Goal: Task Accomplishment & Management: Use online tool/utility

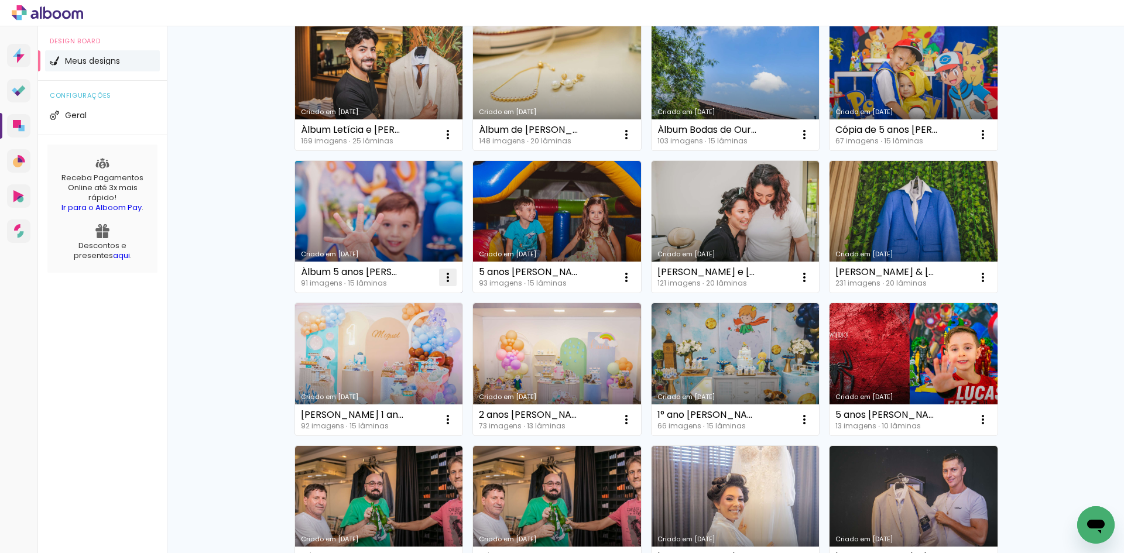
scroll to position [176, 0]
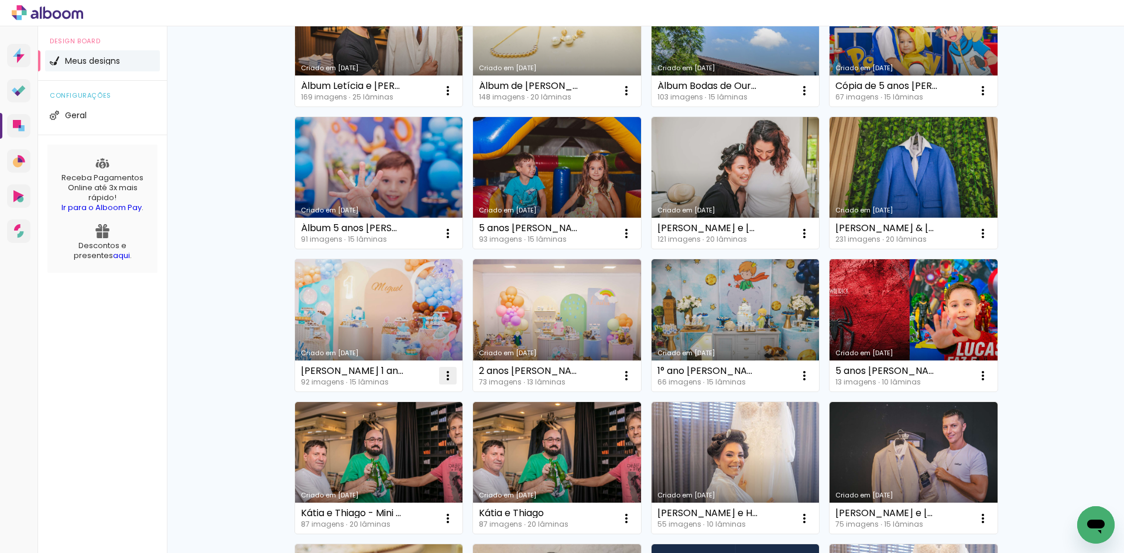
click at [445, 98] on iron-icon at bounding box center [448, 91] width 14 height 14
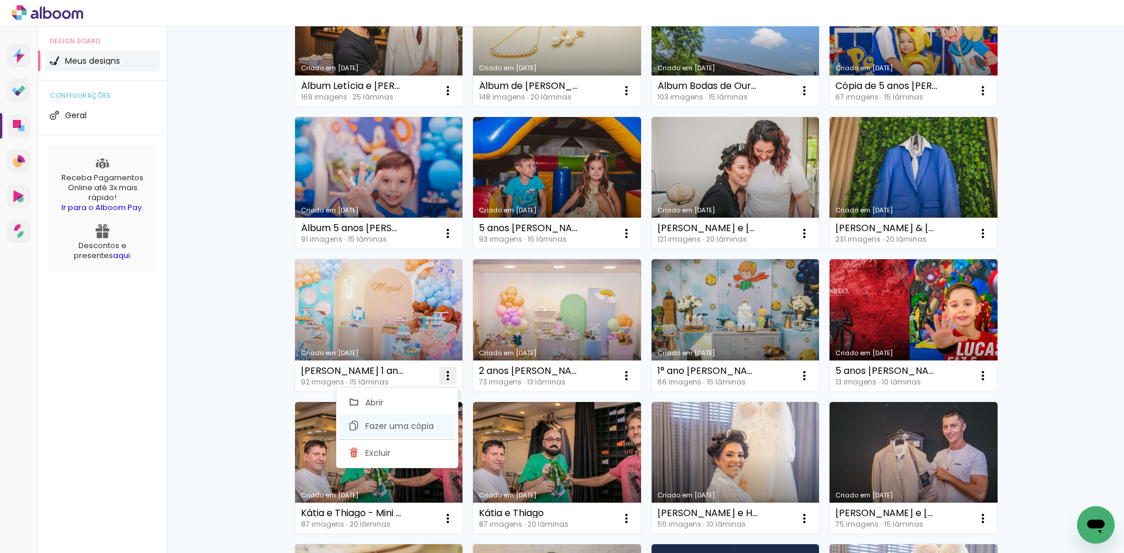
click at [420, 425] on span "Fazer uma cópia" at bounding box center [399, 426] width 68 height 8
type input "Cópia de [PERSON_NAME] 1 ano"
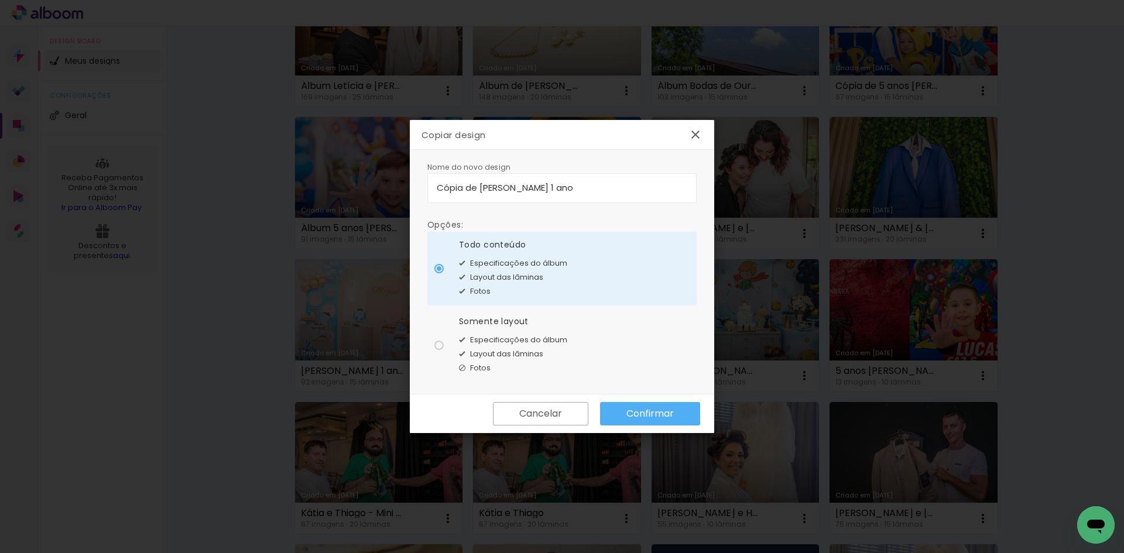
click at [523, 342] on span "Especificações do álbum" at bounding box center [518, 340] width 97 height 12
type paper-radio-button "on"
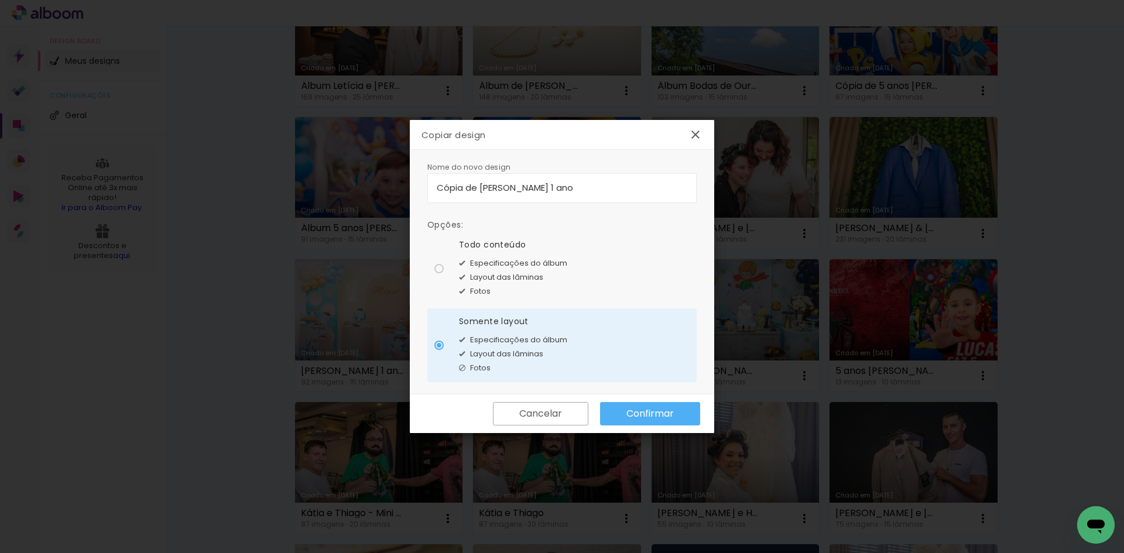
click at [539, 188] on input "Cópia de [PERSON_NAME] 1 ano" at bounding box center [562, 187] width 250 height 13
drag, startPoint x: 466, startPoint y: 188, endPoint x: 403, endPoint y: 191, distance: 63.3
click at [403, 191] on body "link( href="../../bower_components/polymer/polymer.html" rel="import" ) picture…" at bounding box center [562, 276] width 1124 height 553
click at [521, 189] on input "[PERSON_NAME] 1 ano" at bounding box center [562, 187] width 250 height 13
type input "[PERSON_NAME] 1 ano - Revisado"
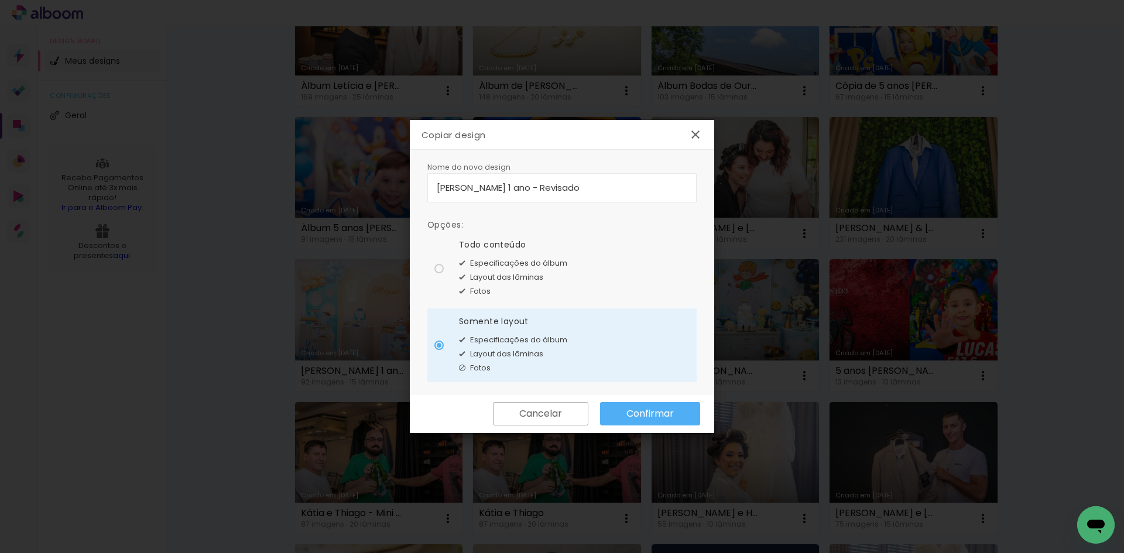
type paper-input "[PERSON_NAME] 1 ano - Revisado"
click at [0, 0] on slot "Confirmar" at bounding box center [0, 0] width 0 height 0
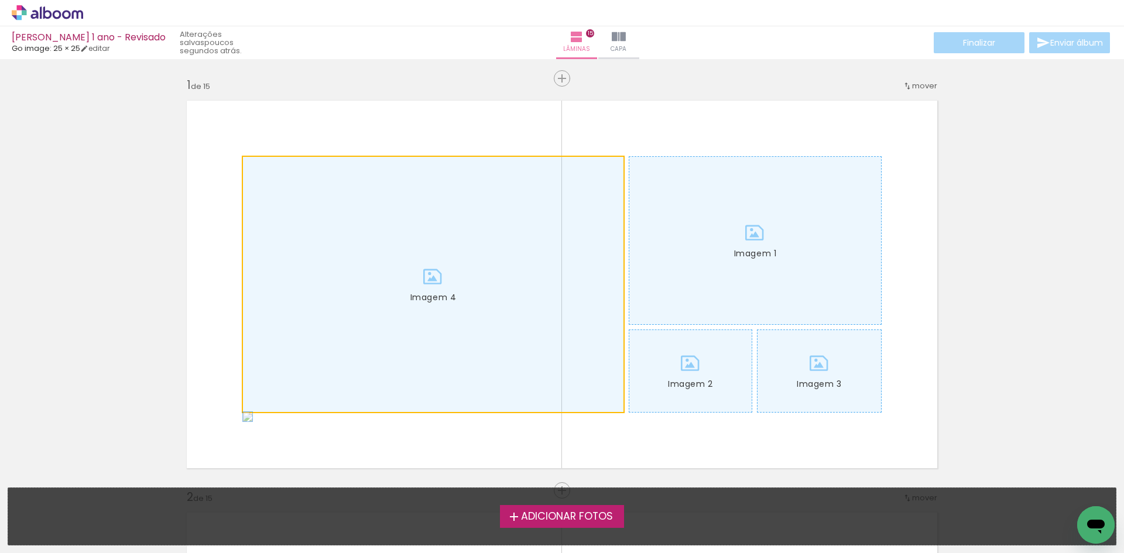
click at [259, 297] on div at bounding box center [433, 284] width 380 height 255
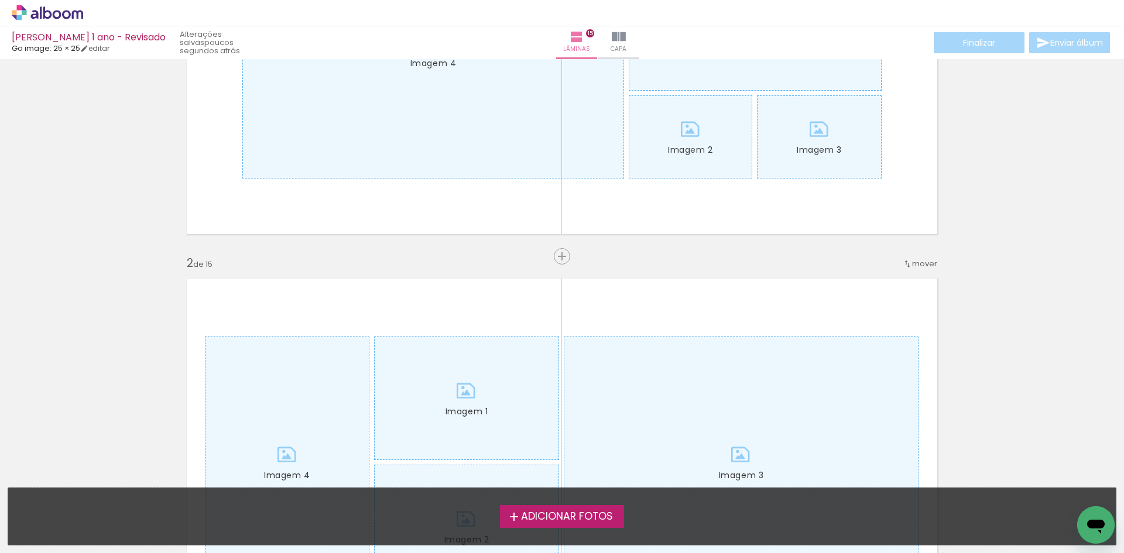
scroll to position [176, 0]
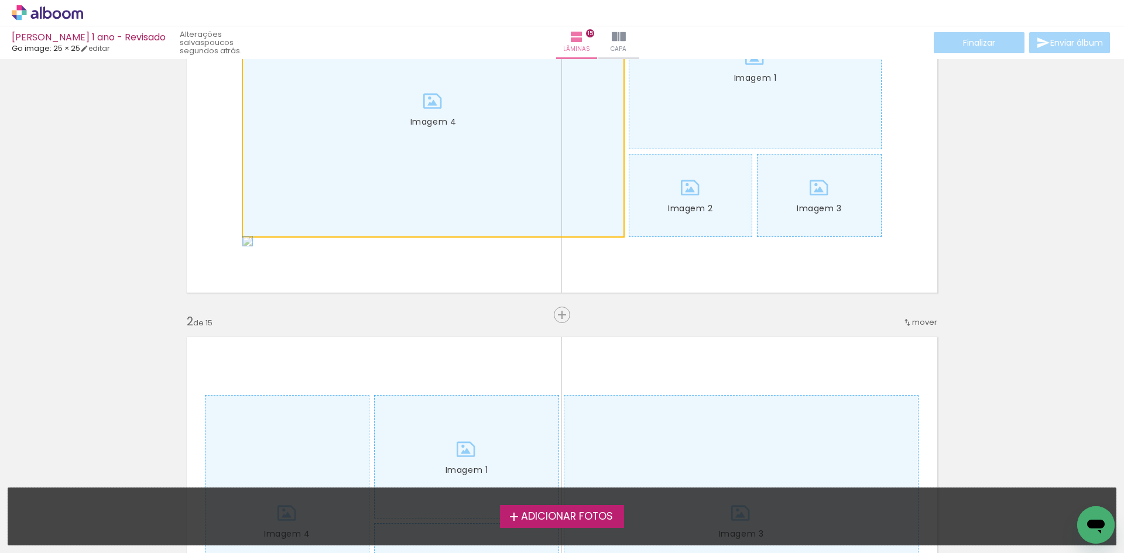
click at [391, 208] on div at bounding box center [433, 108] width 380 height 255
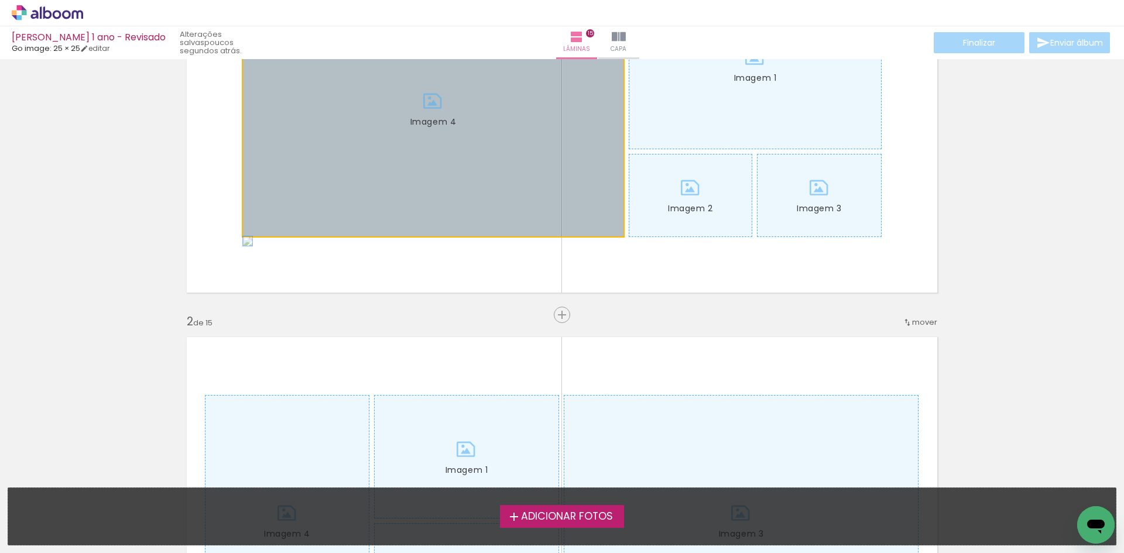
drag, startPoint x: 396, startPoint y: 219, endPoint x: 351, endPoint y: 264, distance: 63.7
click at [355, 264] on quentale-layouter "Imagem 1 Imagem 2 Imagem 3 Imagem 4" at bounding box center [561, 108] width 765 height 383
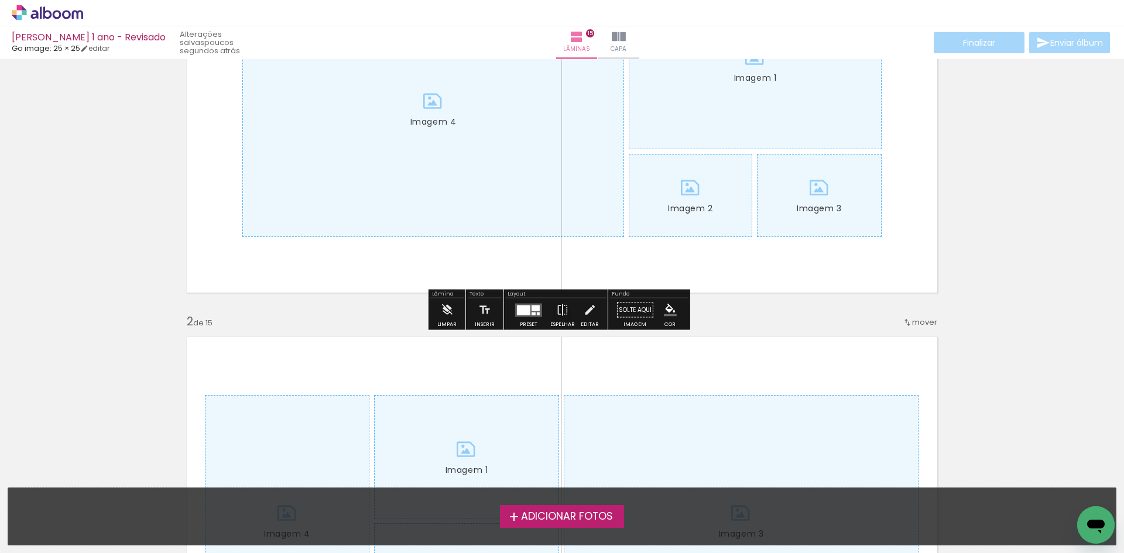
scroll to position [0, 0]
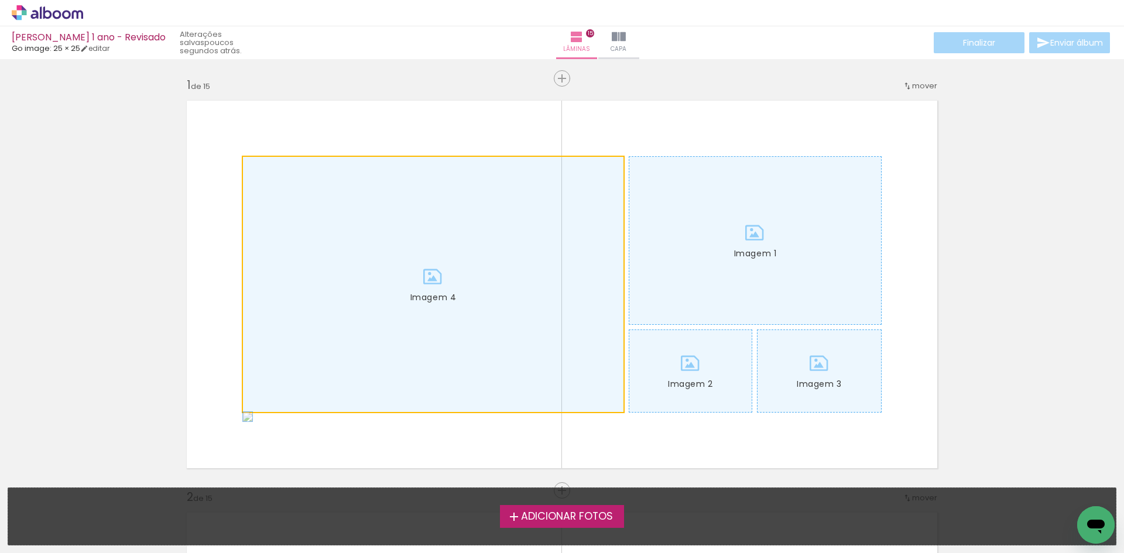
click at [455, 207] on div at bounding box center [433, 284] width 380 height 255
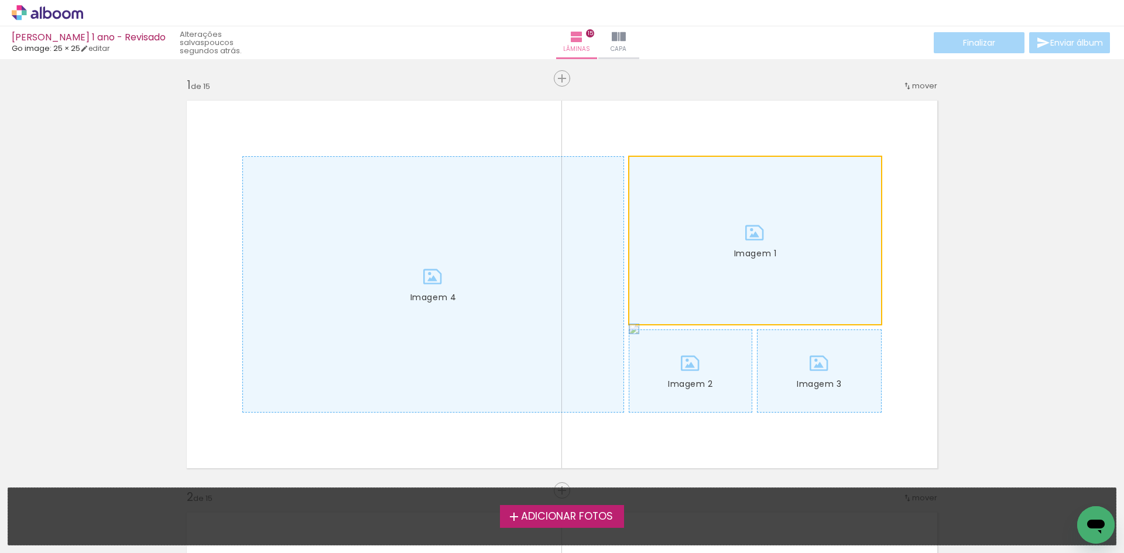
click at [815, 207] on div at bounding box center [755, 240] width 252 height 167
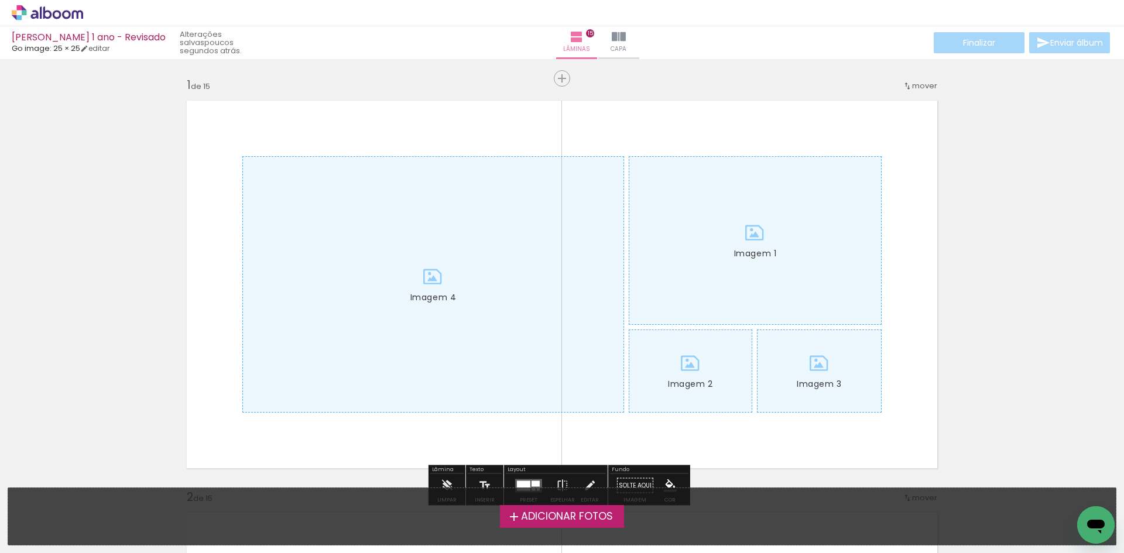
click at [331, 137] on quentale-layouter "Imagem 1 Imagem 2 Imagem 3 Imagem 4" at bounding box center [561, 284] width 765 height 383
click at [327, 176] on div at bounding box center [433, 284] width 380 height 255
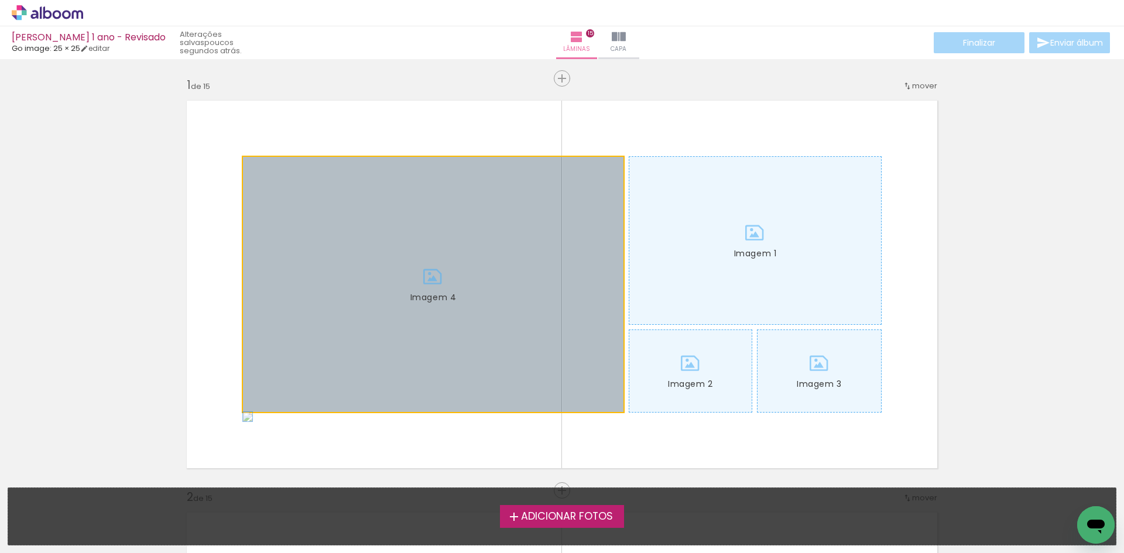
drag, startPoint x: 327, startPoint y: 176, endPoint x: 310, endPoint y: 178, distance: 17.1
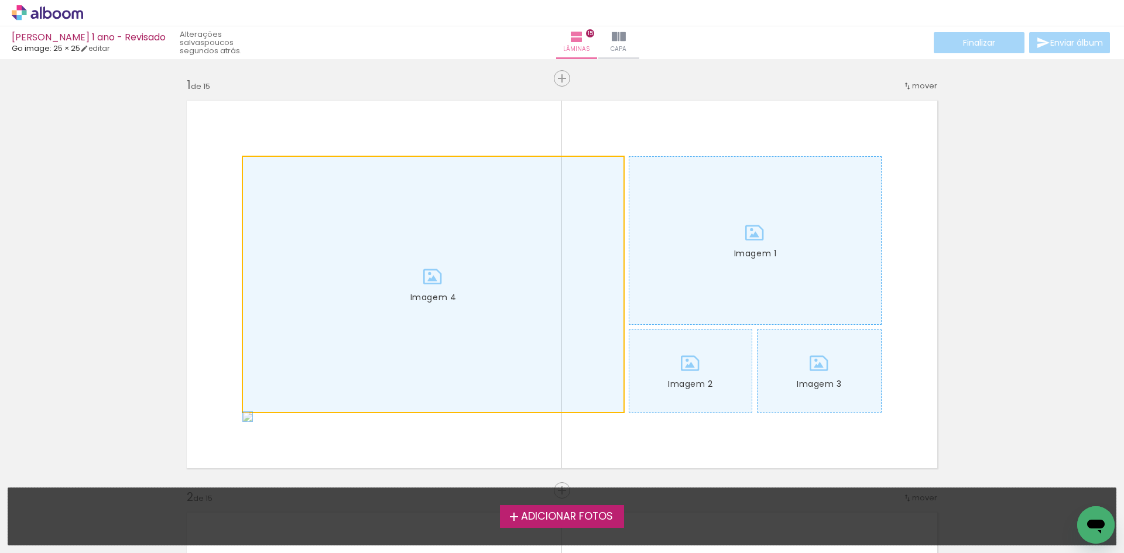
click at [397, 179] on div at bounding box center [433, 284] width 380 height 255
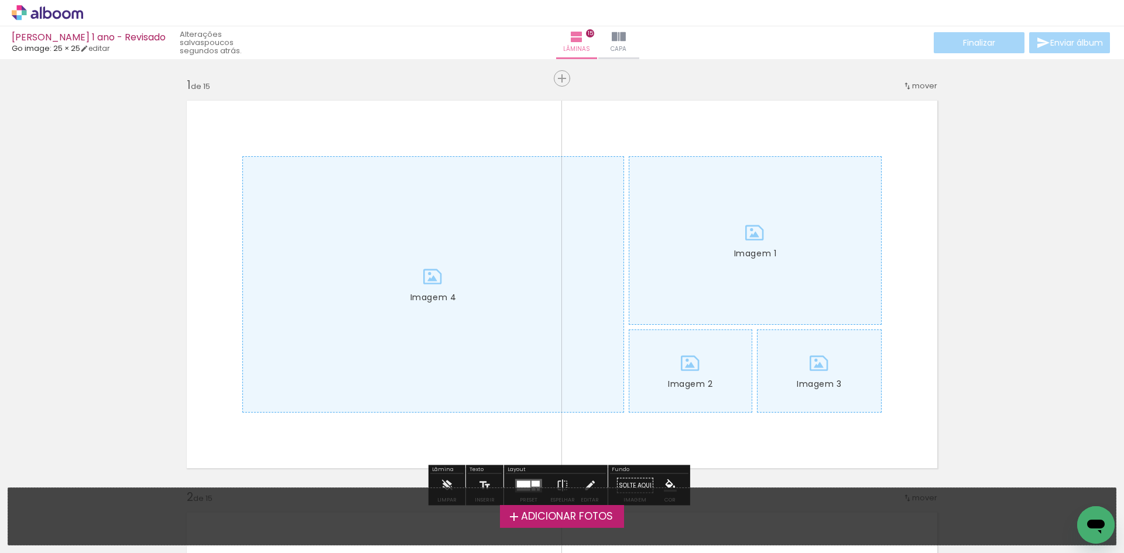
click at [404, 132] on quentale-layouter "Imagem 1 Imagem 2 Imagem 3 Imagem 4" at bounding box center [561, 284] width 765 height 383
click at [314, 156] on quentale-layouter "Imagem 1 Imagem 2 Imagem 3 Imagem 4" at bounding box center [561, 284] width 765 height 383
click at [304, 170] on div at bounding box center [433, 284] width 380 height 255
click at [813, 222] on div at bounding box center [755, 240] width 252 height 167
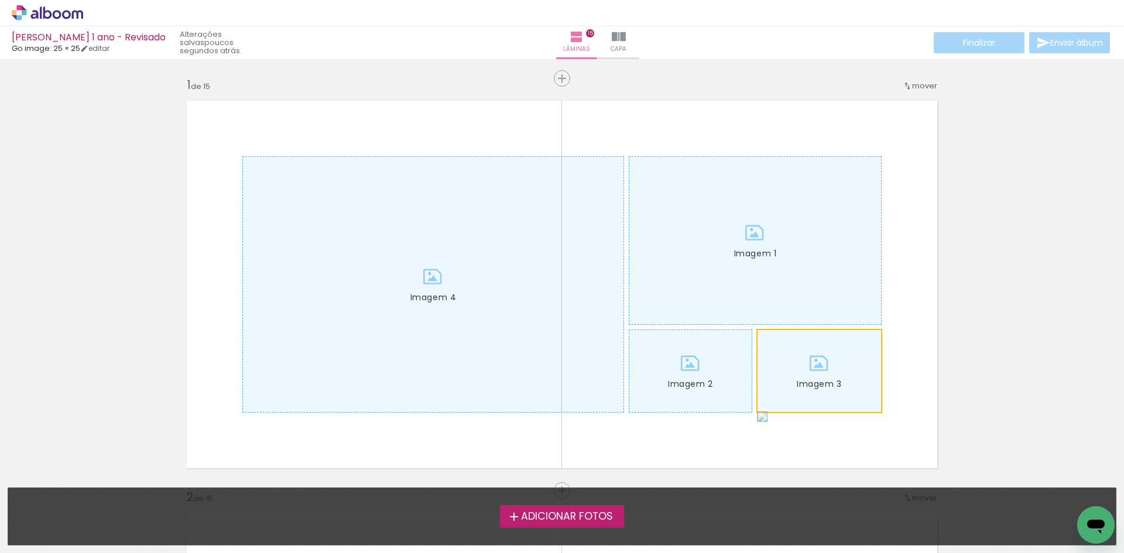
click at [801, 357] on div at bounding box center [818, 371] width 123 height 82
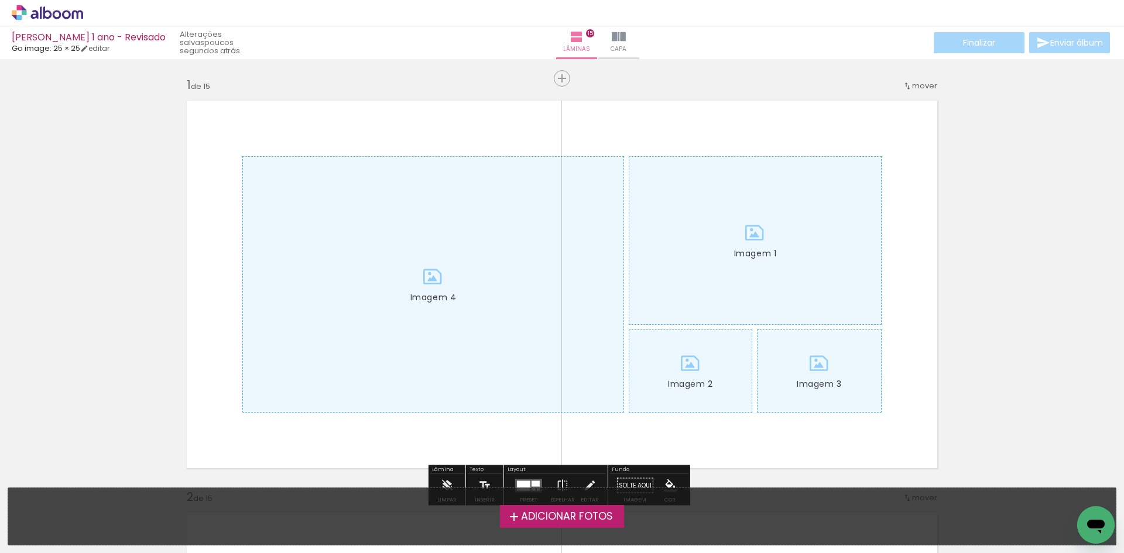
click at [721, 324] on div at bounding box center [755, 240] width 252 height 167
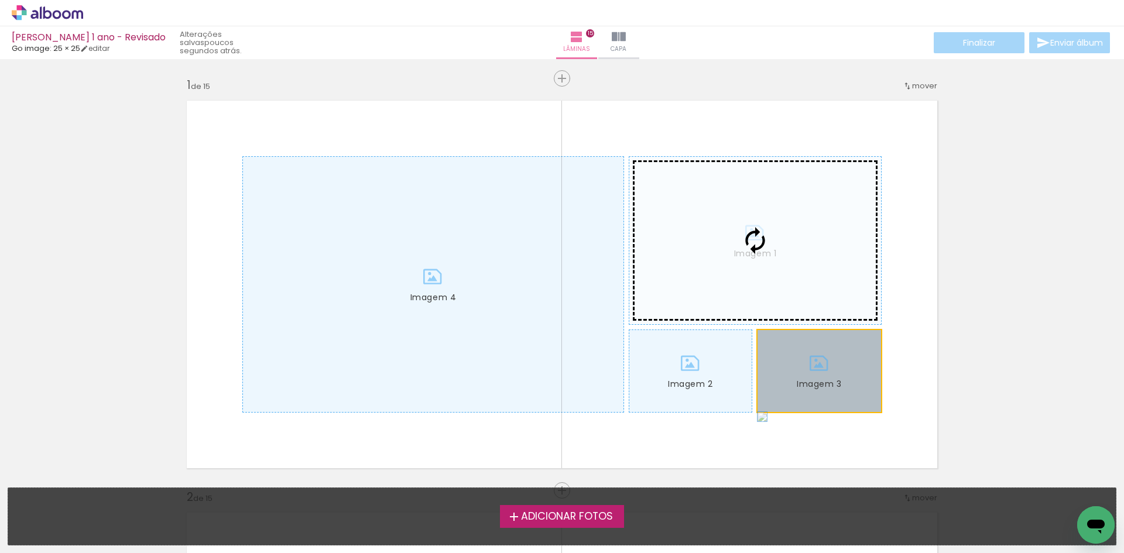
drag, startPoint x: 815, startPoint y: 382, endPoint x: 774, endPoint y: 332, distance: 64.9
click at [0, 0] on slot "Imagem 1 Imagem 2 Imagem 3 Imagem 4" at bounding box center [0, 0] width 0 height 0
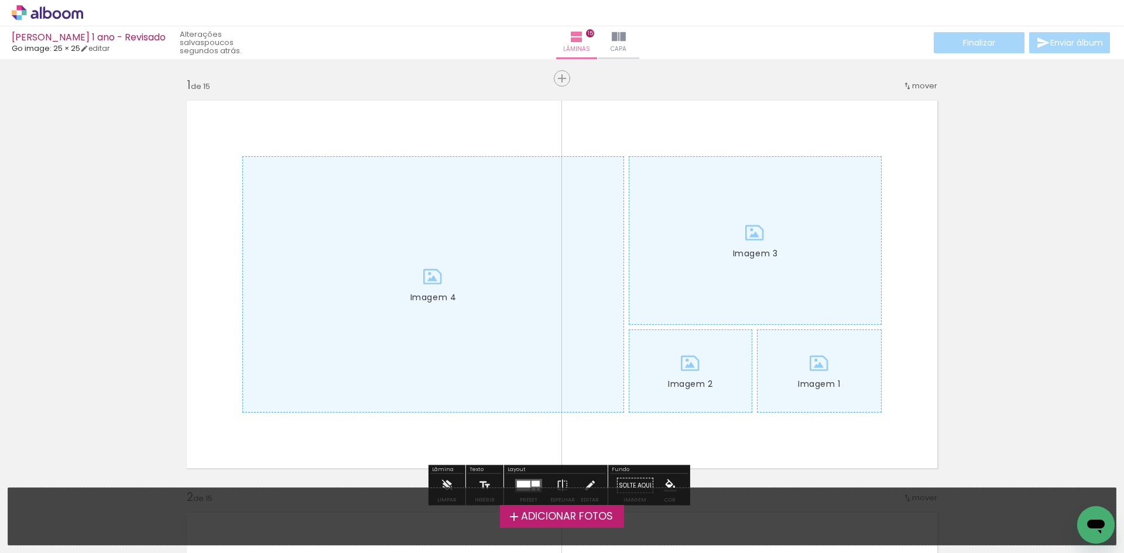
drag, startPoint x: 766, startPoint y: 275, endPoint x: 679, endPoint y: 271, distance: 86.7
click at [757, 330] on div at bounding box center [818, 371] width 123 height 82
drag, startPoint x: 916, startPoint y: 128, endPoint x: 243, endPoint y: 369, distance: 714.3
click at [243, 369] on quentale-layouter "Imagem 1 Imagem 2 Imagem 3 Imagem 4" at bounding box center [561, 284] width 765 height 383
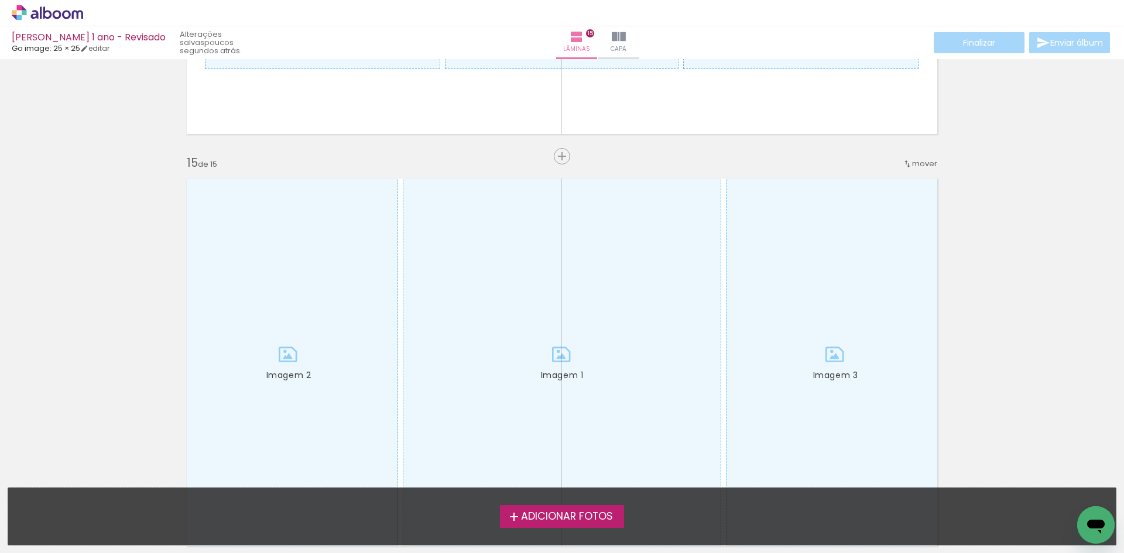
scroll to position [5456, 0]
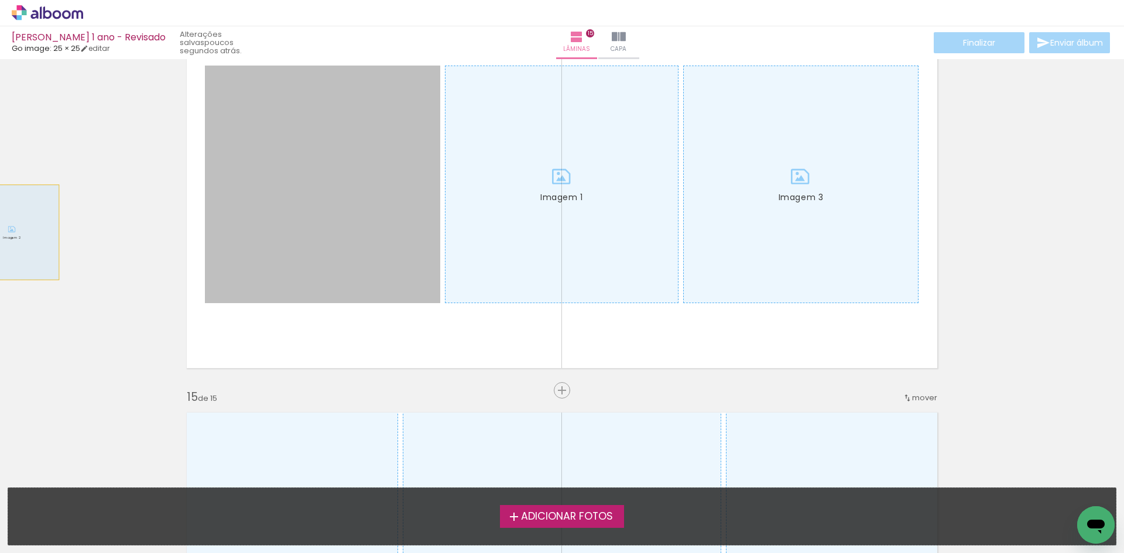
drag, startPoint x: 310, startPoint y: 225, endPoint x: 243, endPoint y: 215, distance: 67.4
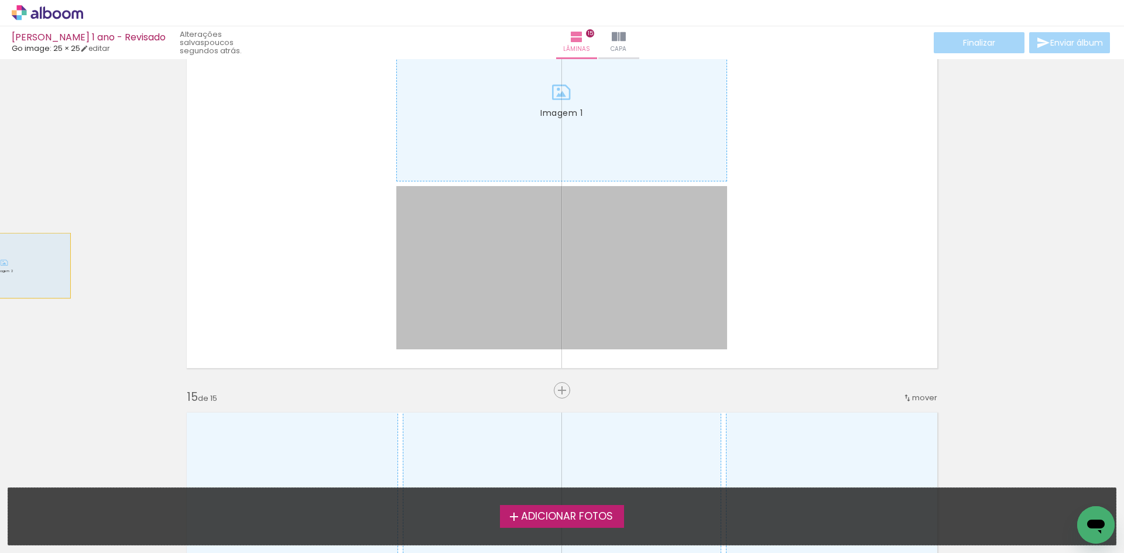
drag, startPoint x: 420, startPoint y: 242, endPoint x: 0, endPoint y: 266, distance: 420.3
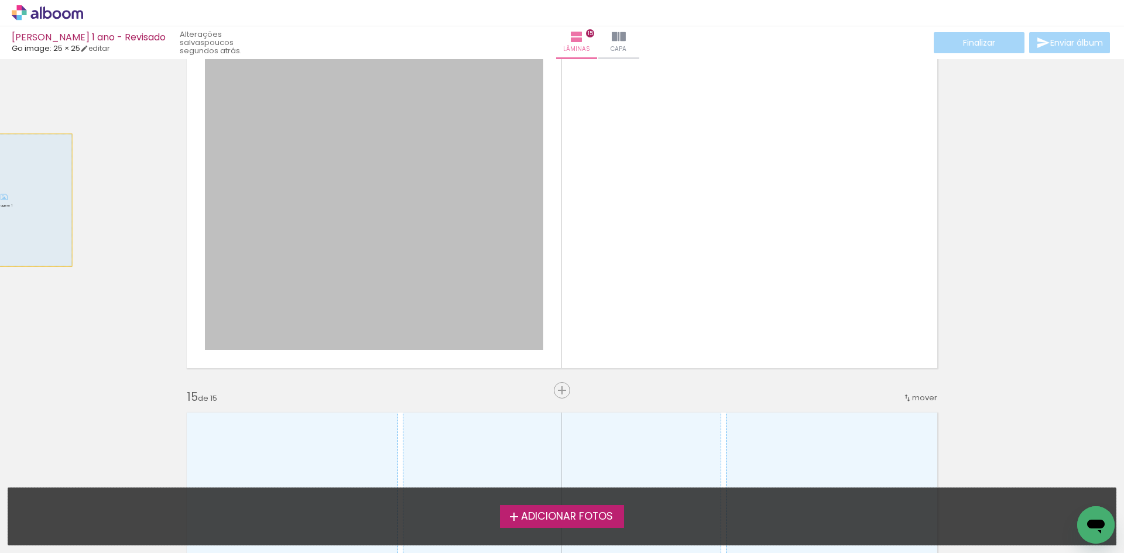
drag, startPoint x: 450, startPoint y: 149, endPoint x: 0, endPoint y: 200, distance: 452.9
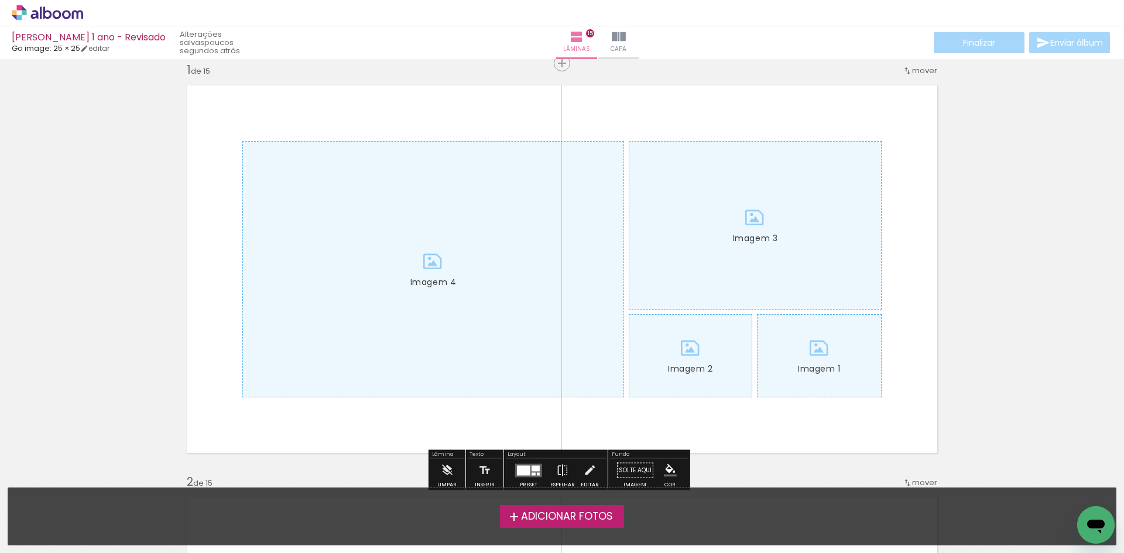
scroll to position [0, 0]
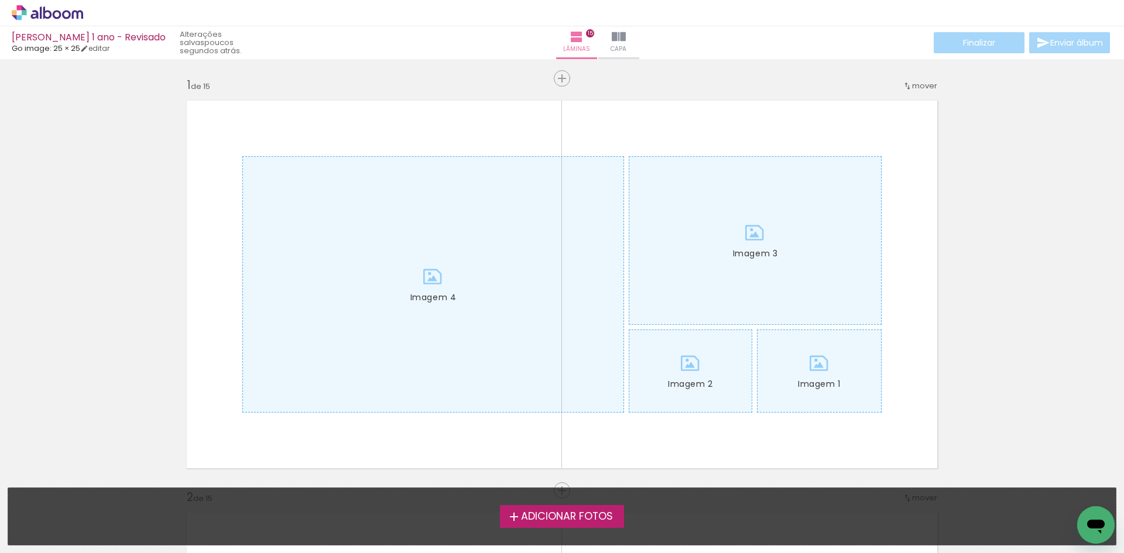
click at [931, 524] on div "Adicionar Fotos" at bounding box center [562, 516] width 1088 height 22
click at [571, 517] on span "Adicionar Fotos" at bounding box center [567, 516] width 92 height 11
click at [0, 0] on input "file" at bounding box center [0, 0] width 0 height 0
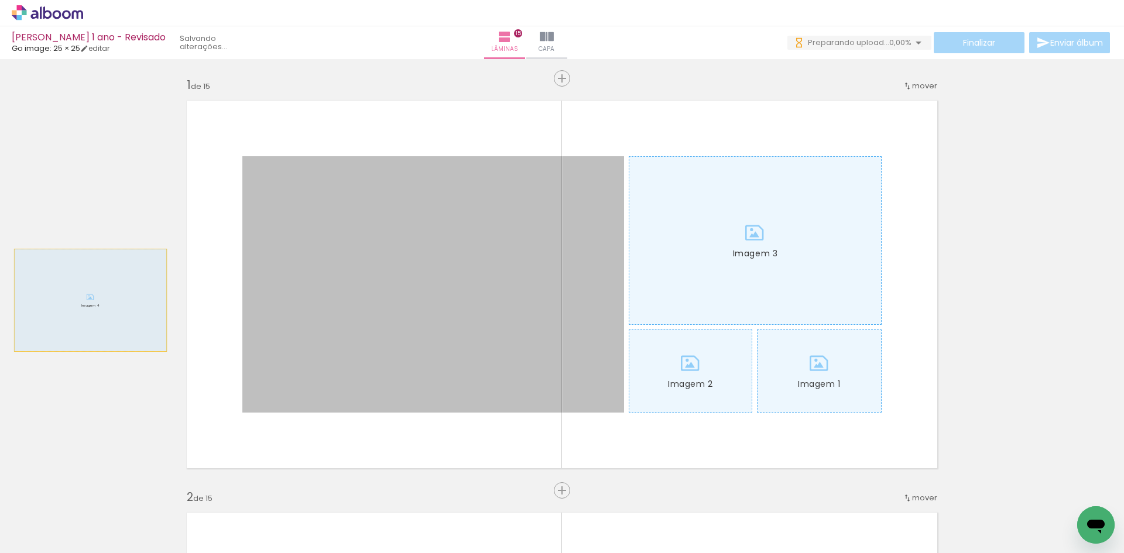
drag, startPoint x: 470, startPoint y: 336, endPoint x: 53, endPoint y: 300, distance: 418.9
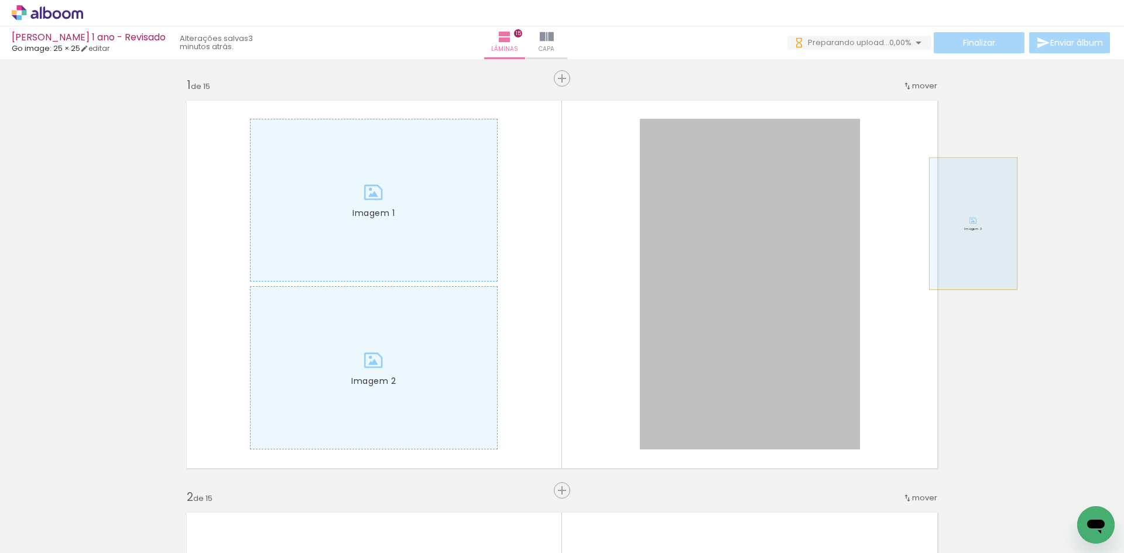
drag, startPoint x: 750, startPoint y: 234, endPoint x: 1026, endPoint y: 224, distance: 276.4
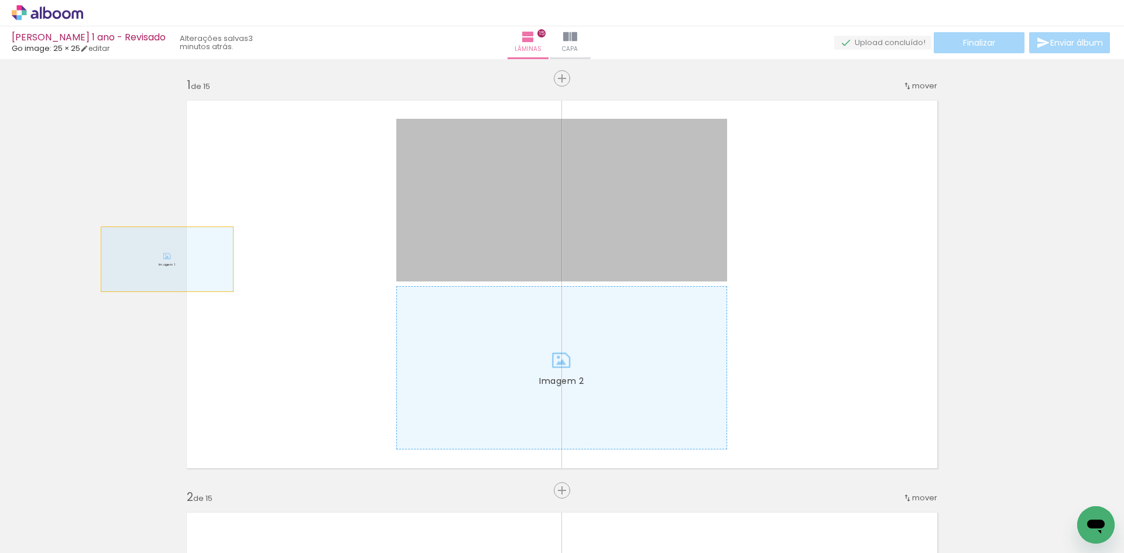
drag, startPoint x: 594, startPoint y: 241, endPoint x: 195, endPoint y: 293, distance: 402.4
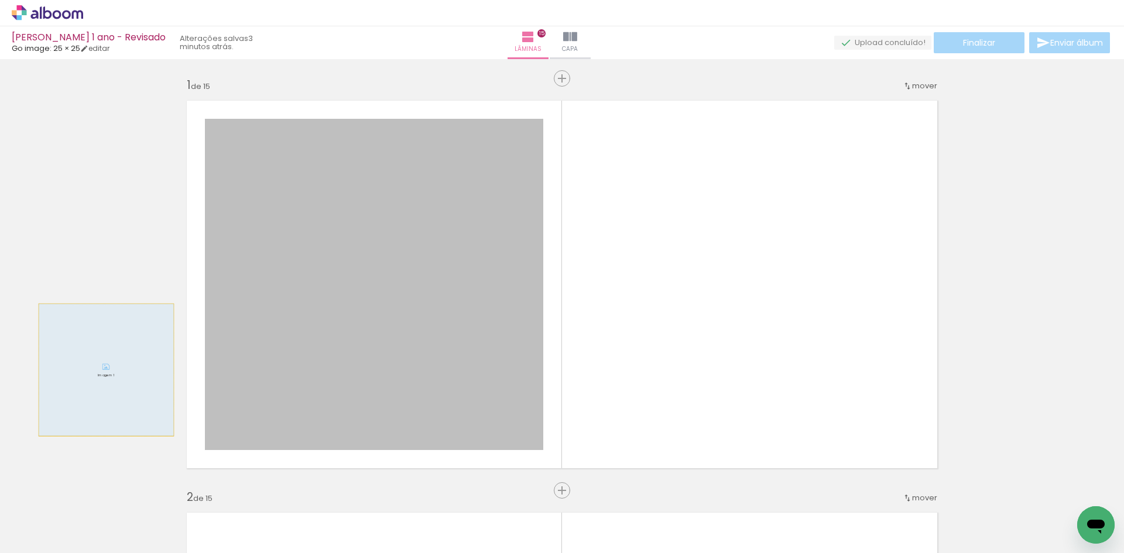
drag, startPoint x: 370, startPoint y: 331, endPoint x: 29, endPoint y: 379, distance: 344.6
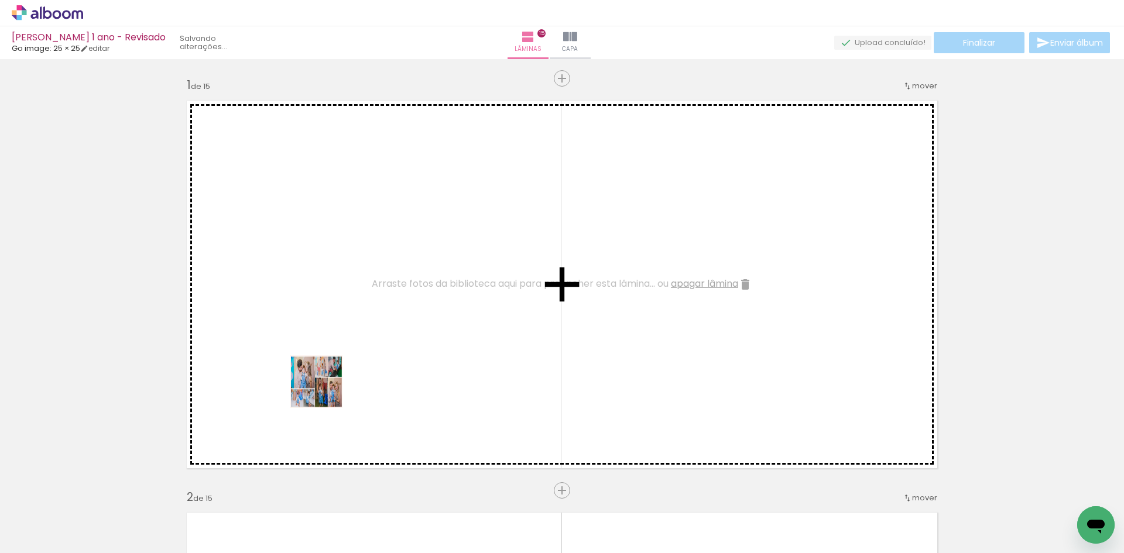
drag, startPoint x: 129, startPoint y: 517, endPoint x: 353, endPoint y: 364, distance: 271.2
click at [353, 364] on quentale-workspace at bounding box center [562, 276] width 1124 height 553
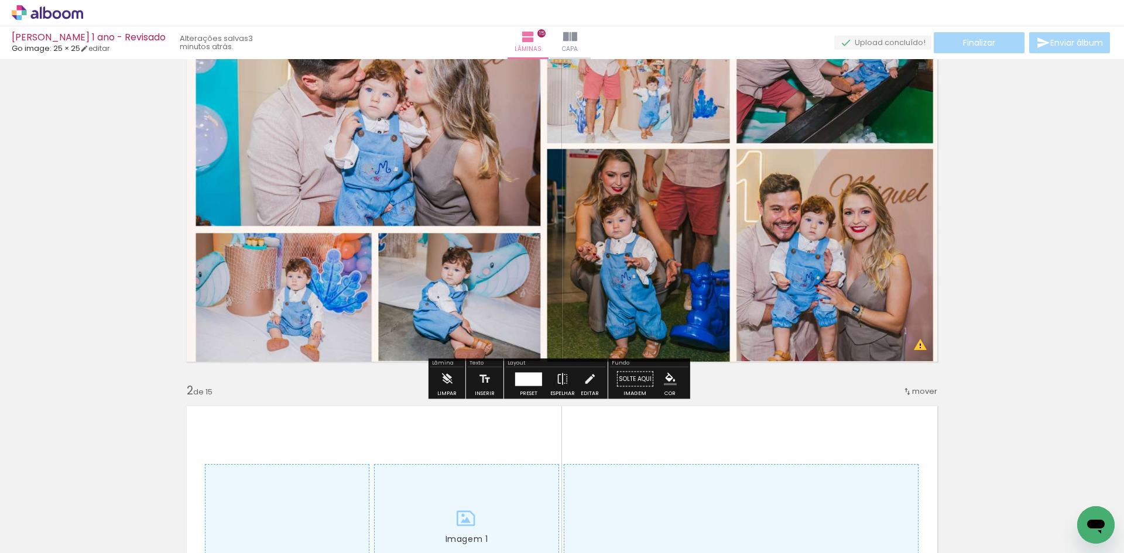
scroll to position [117, 0]
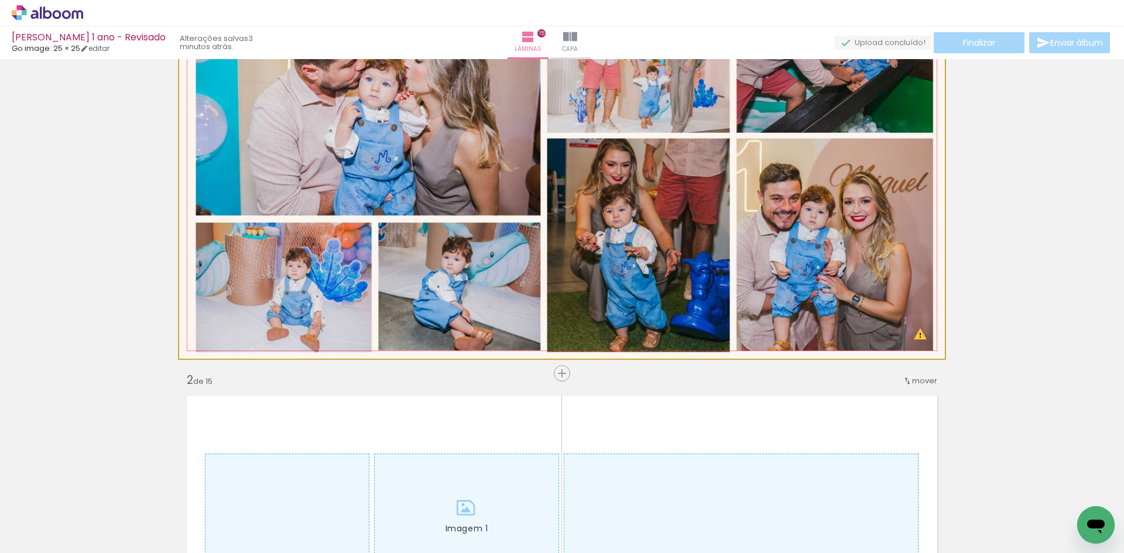
click at [501, 286] on quentale-photo at bounding box center [561, 167] width 765 height 383
click at [494, 293] on quentale-photo at bounding box center [561, 167] width 765 height 383
click at [456, 269] on quentale-photo at bounding box center [561, 167] width 765 height 383
click at [349, 290] on quentale-photo at bounding box center [561, 167] width 765 height 383
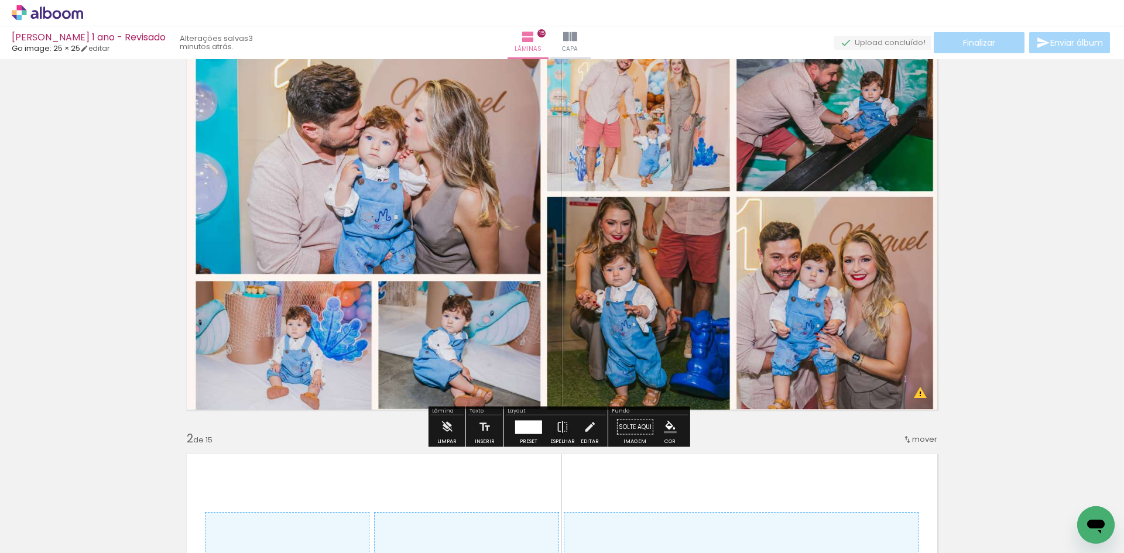
scroll to position [0, 0]
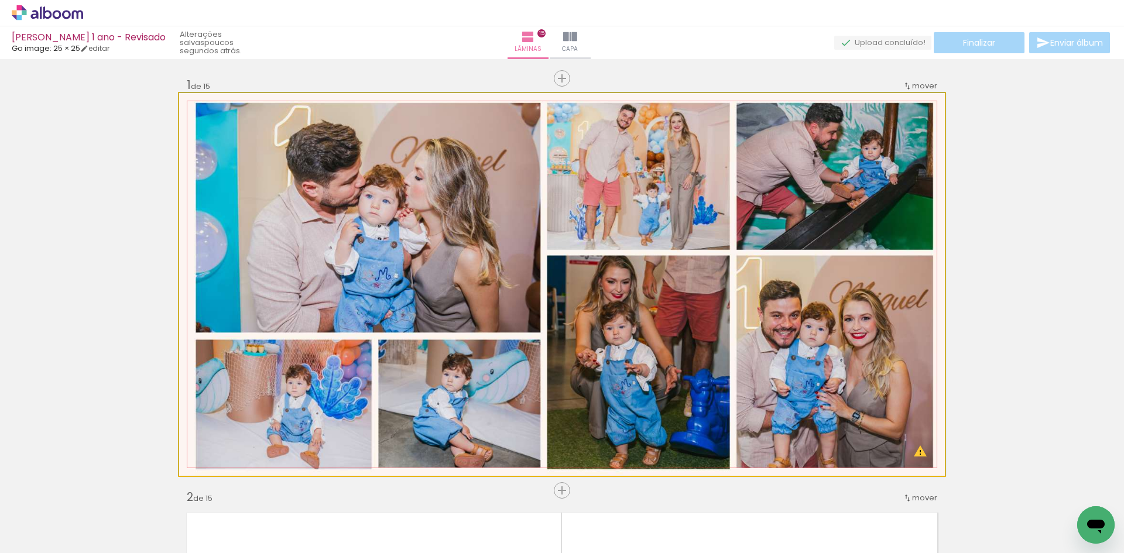
click at [367, 275] on quentale-photo at bounding box center [561, 284] width 765 height 383
click at [395, 231] on quentale-photo at bounding box center [561, 284] width 765 height 383
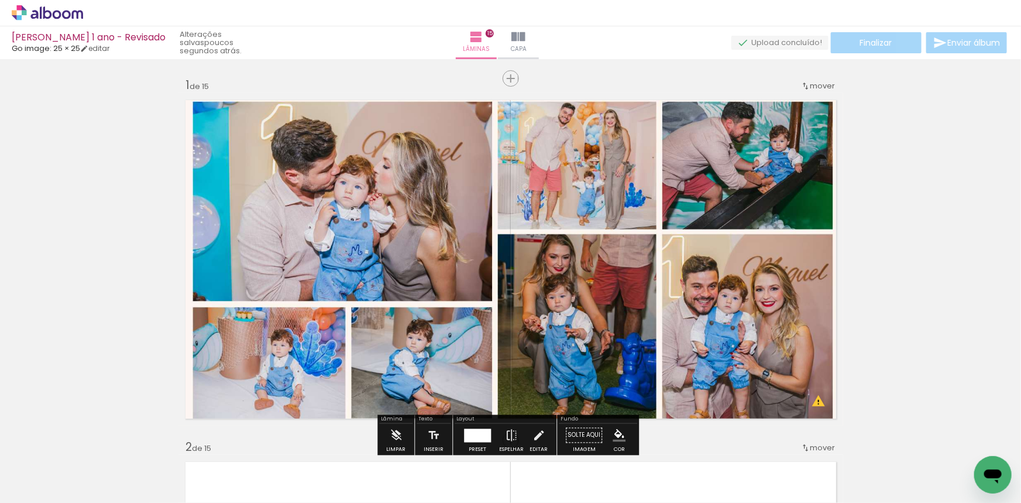
click at [399, 219] on quentale-photo at bounding box center [510, 259] width 665 height 332
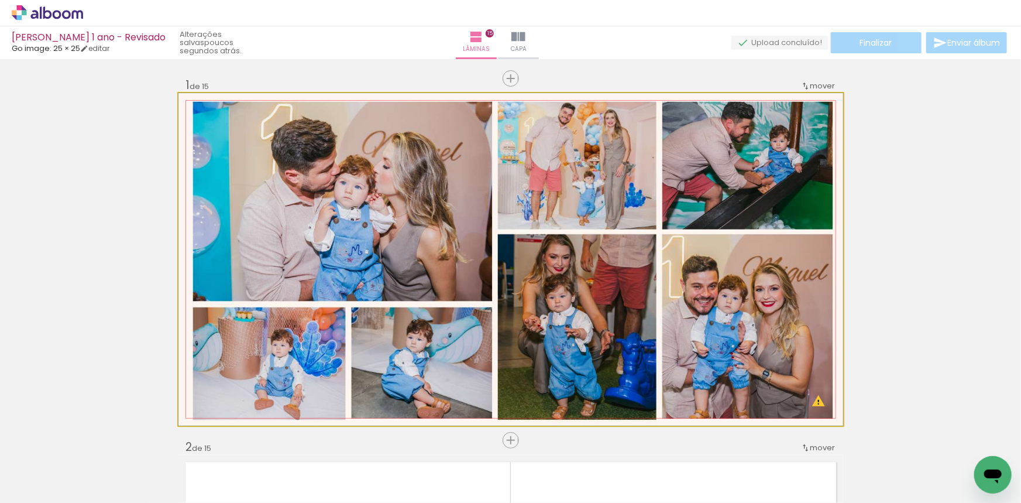
click at [405, 205] on quentale-photo at bounding box center [510, 259] width 665 height 332
